Goal: Task Accomplishment & Management: Complete application form

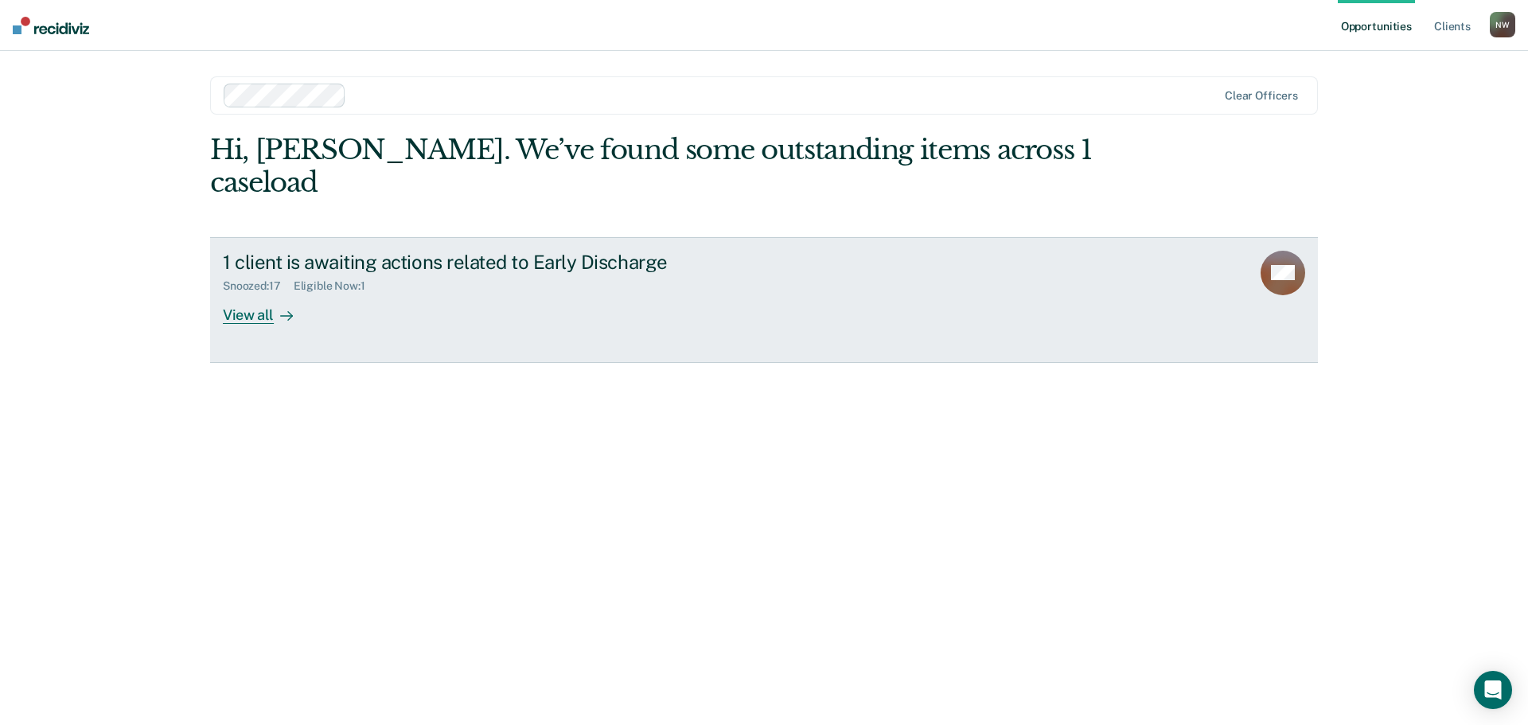
click at [272, 293] on div "View all" at bounding box center [267, 308] width 89 height 31
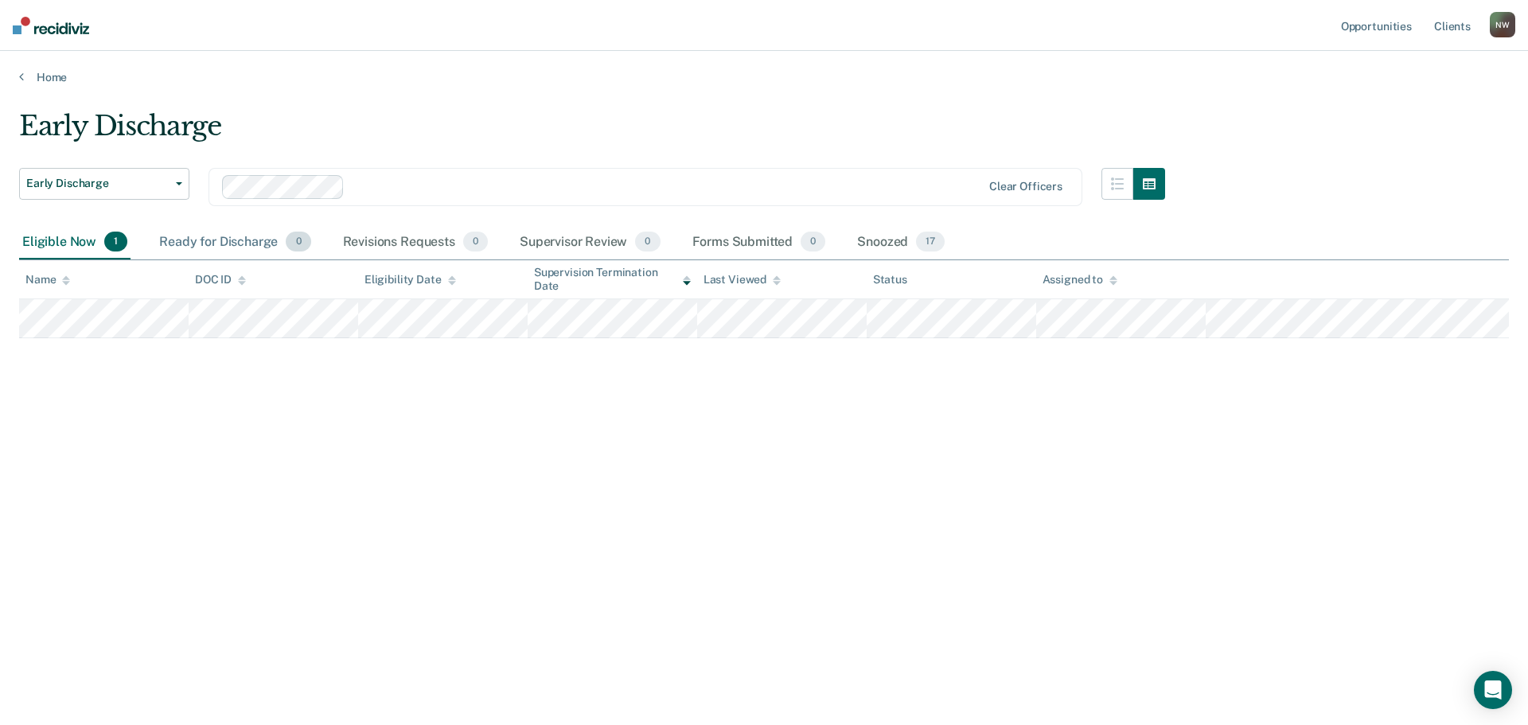
click at [241, 245] on div "Ready for Discharge 0" at bounding box center [235, 242] width 158 height 35
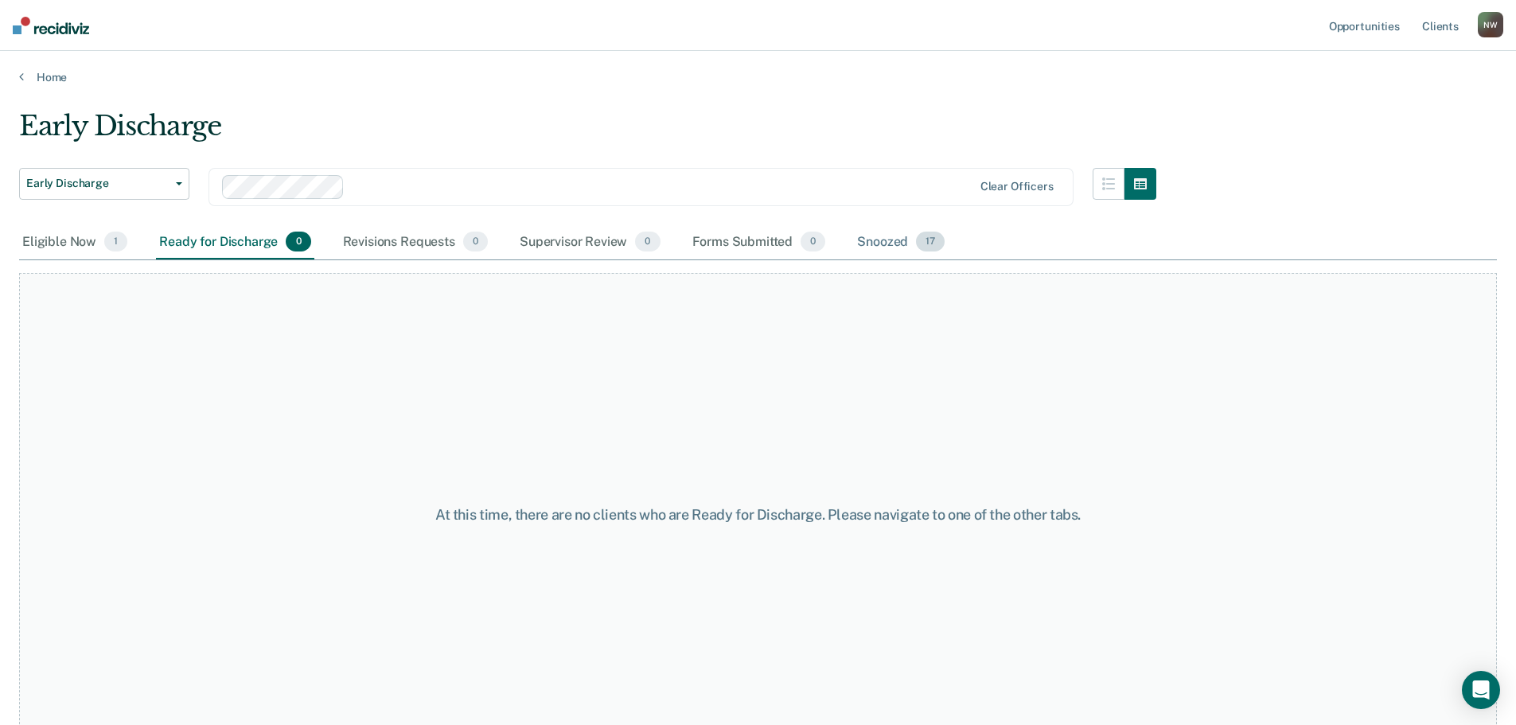
click at [887, 244] on div "Snoozed 17" at bounding box center [901, 242] width 94 height 35
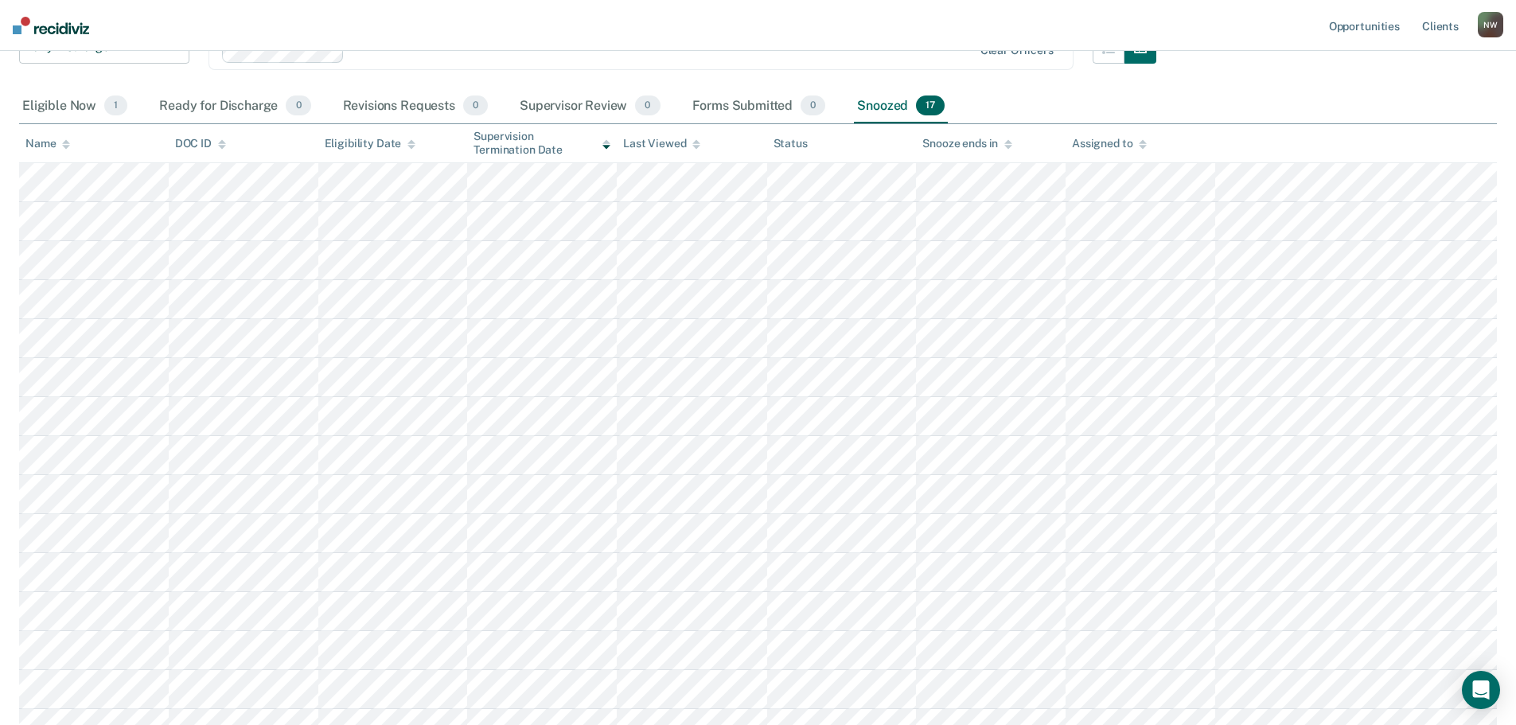
scroll to position [352, 0]
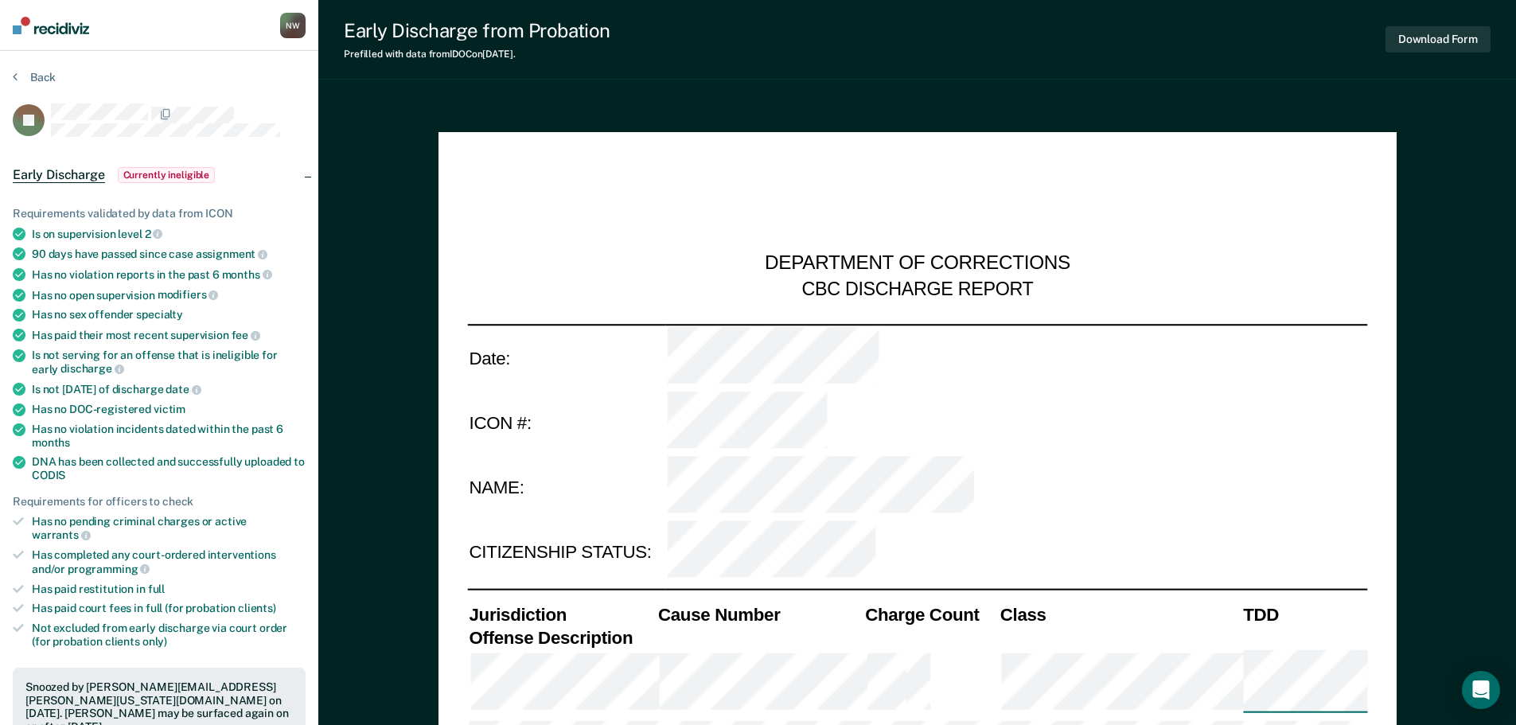
type textarea "x"
